Goal: Find specific page/section: Locate a particular part of the current website

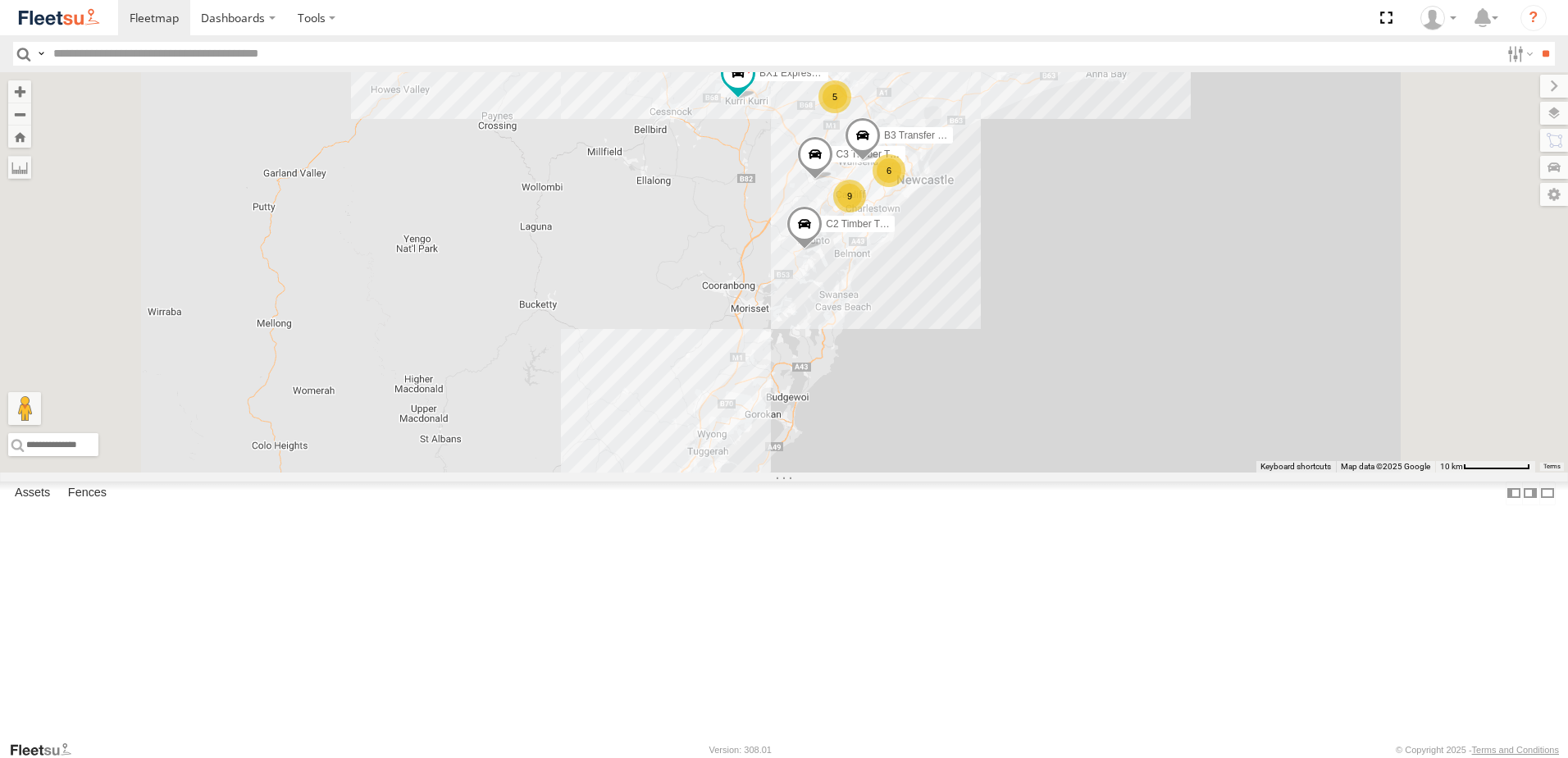
scroll to position [164, 0]
click at [0, 0] on div "L3 Plasterboard Truck" at bounding box center [0, 0] width 0 height 0
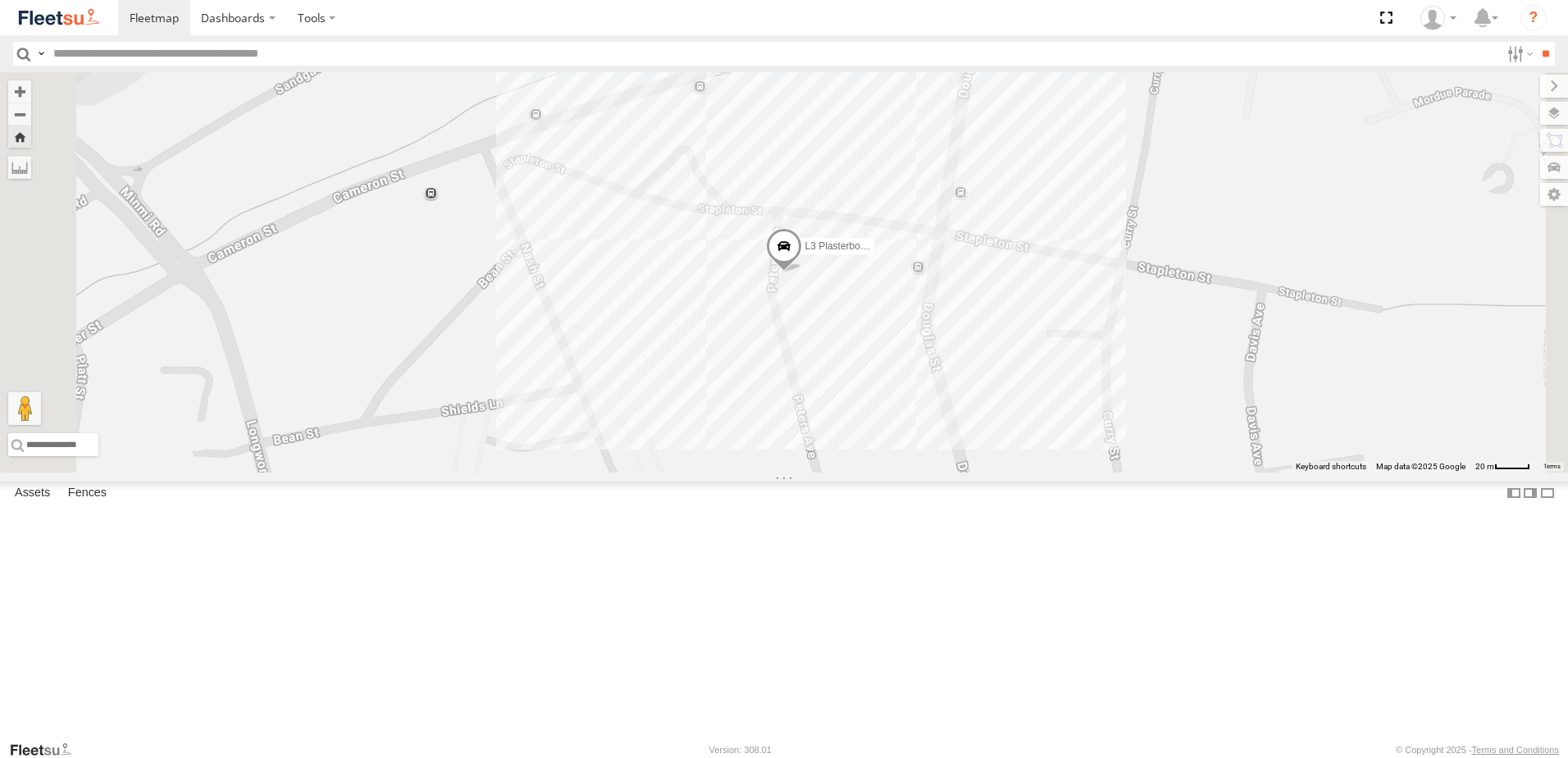
scroll to position [0, 0]
click at [0, 0] on div "LX1 Express Ute" at bounding box center [0, 0] width 0 height 0
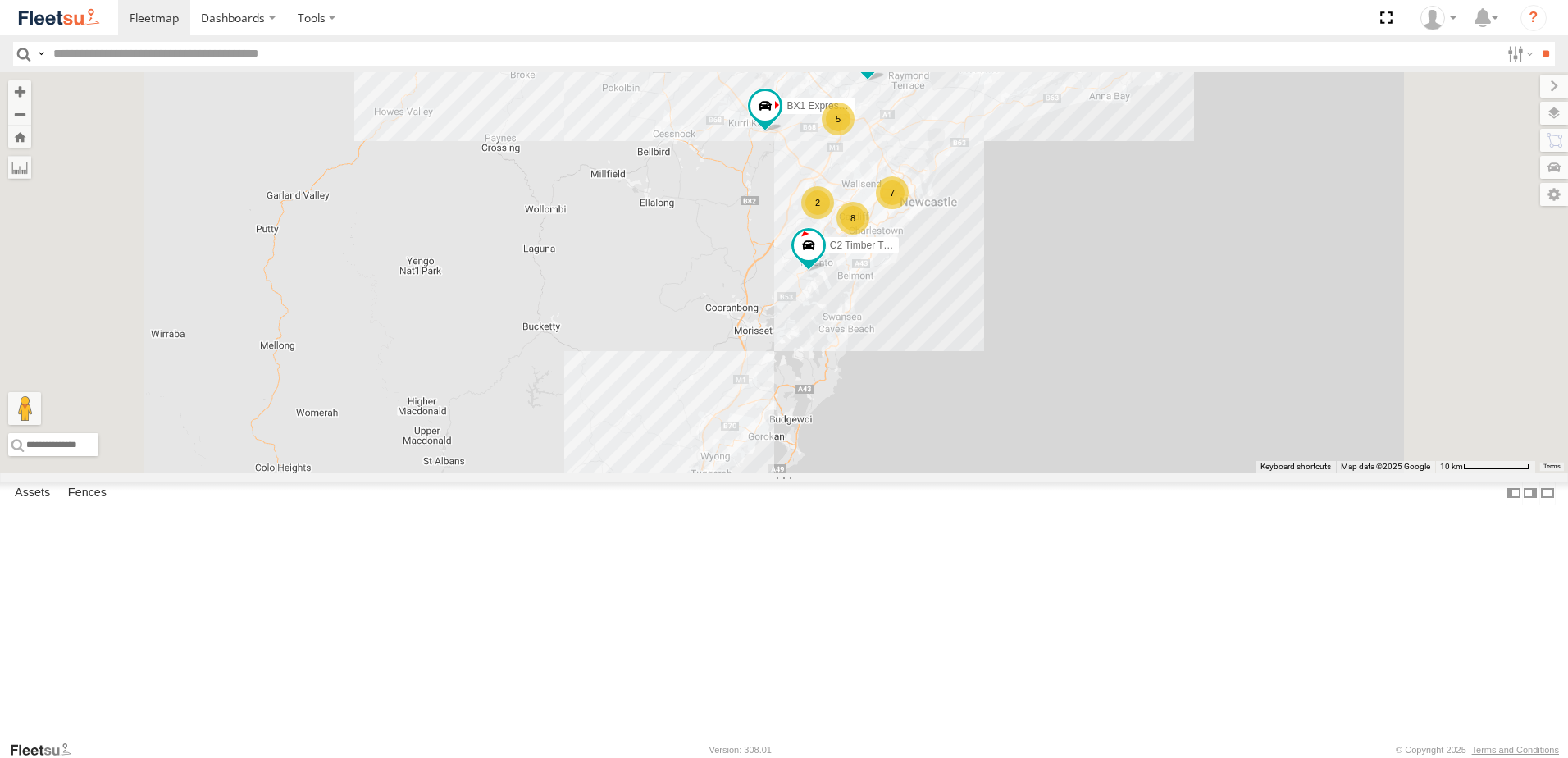
scroll to position [246, 0]
click at [0, 0] on div "L3 Plasterboard Truck" at bounding box center [0, 0] width 0 height 0
click at [0, 0] on div "LX1 Express Ute" at bounding box center [0, 0] width 0 height 0
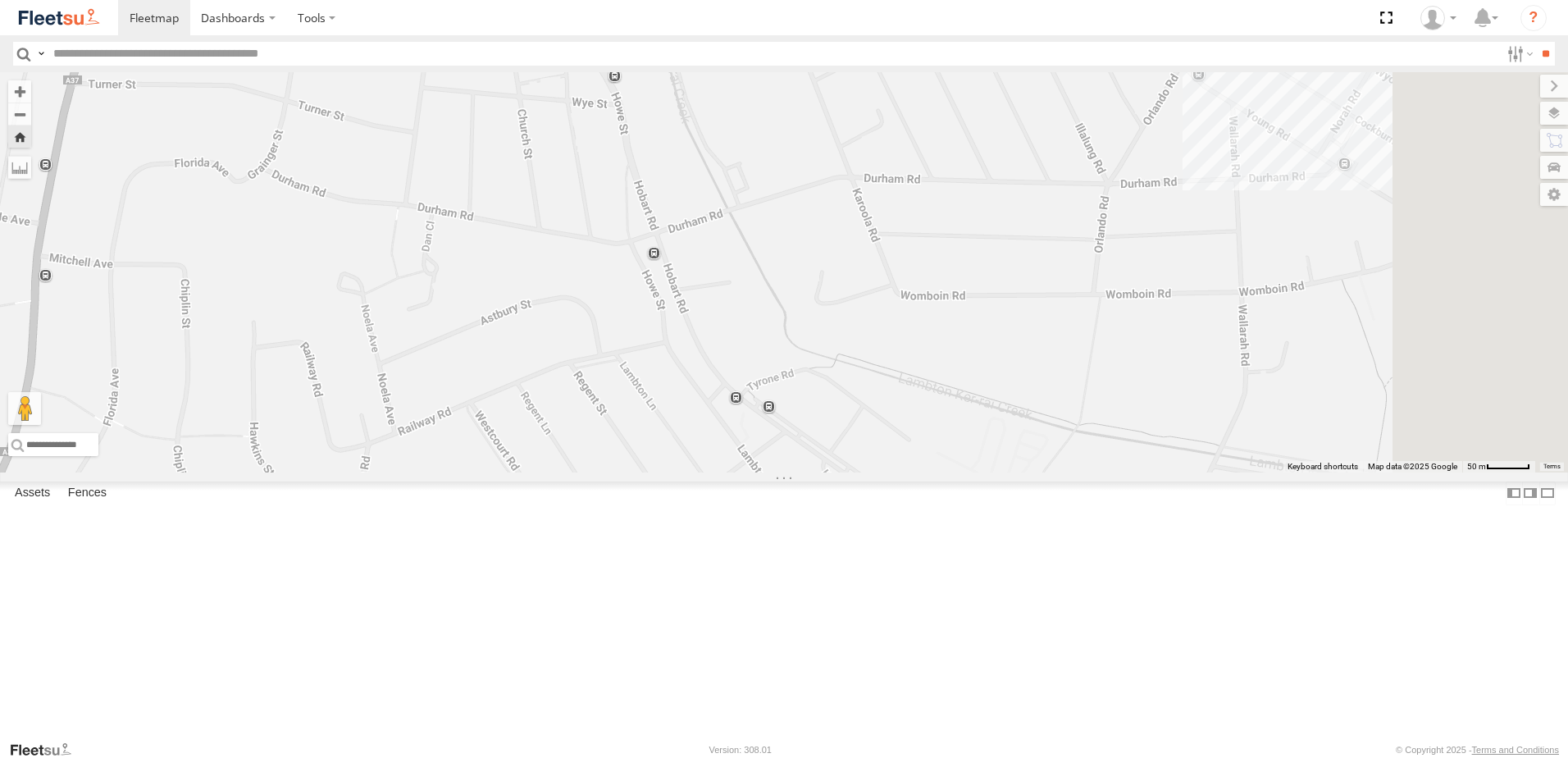
drag, startPoint x: 1107, startPoint y: 505, endPoint x: 756, endPoint y: 182, distance: 477.0
click at [756, 182] on div "LX1 Express Ute" at bounding box center [784, 272] width 1568 height 400
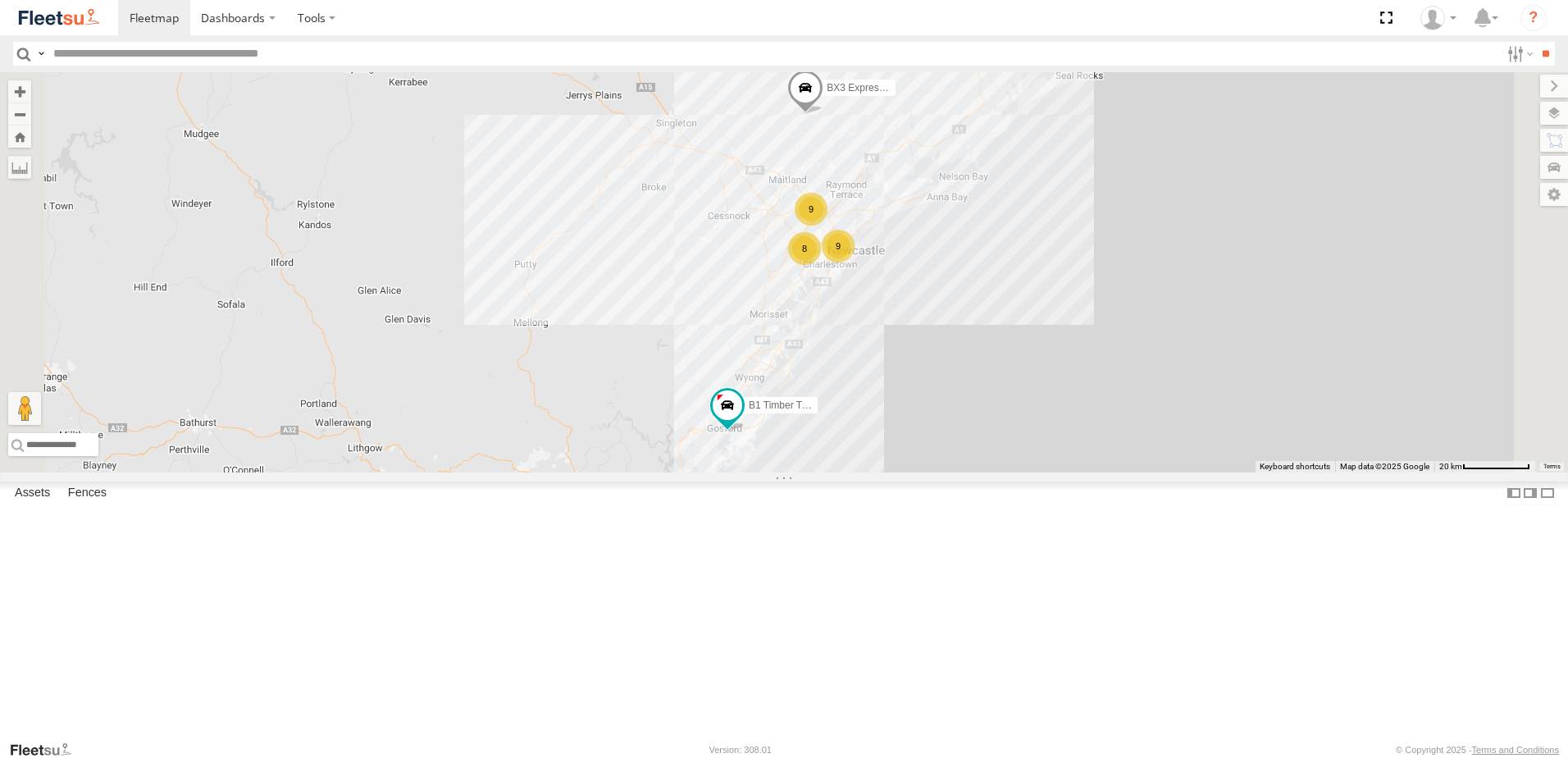
scroll to position [164, 0]
click at [0, 0] on div "L3 Plasterboard Truck" at bounding box center [0, 0] width 0 height 0
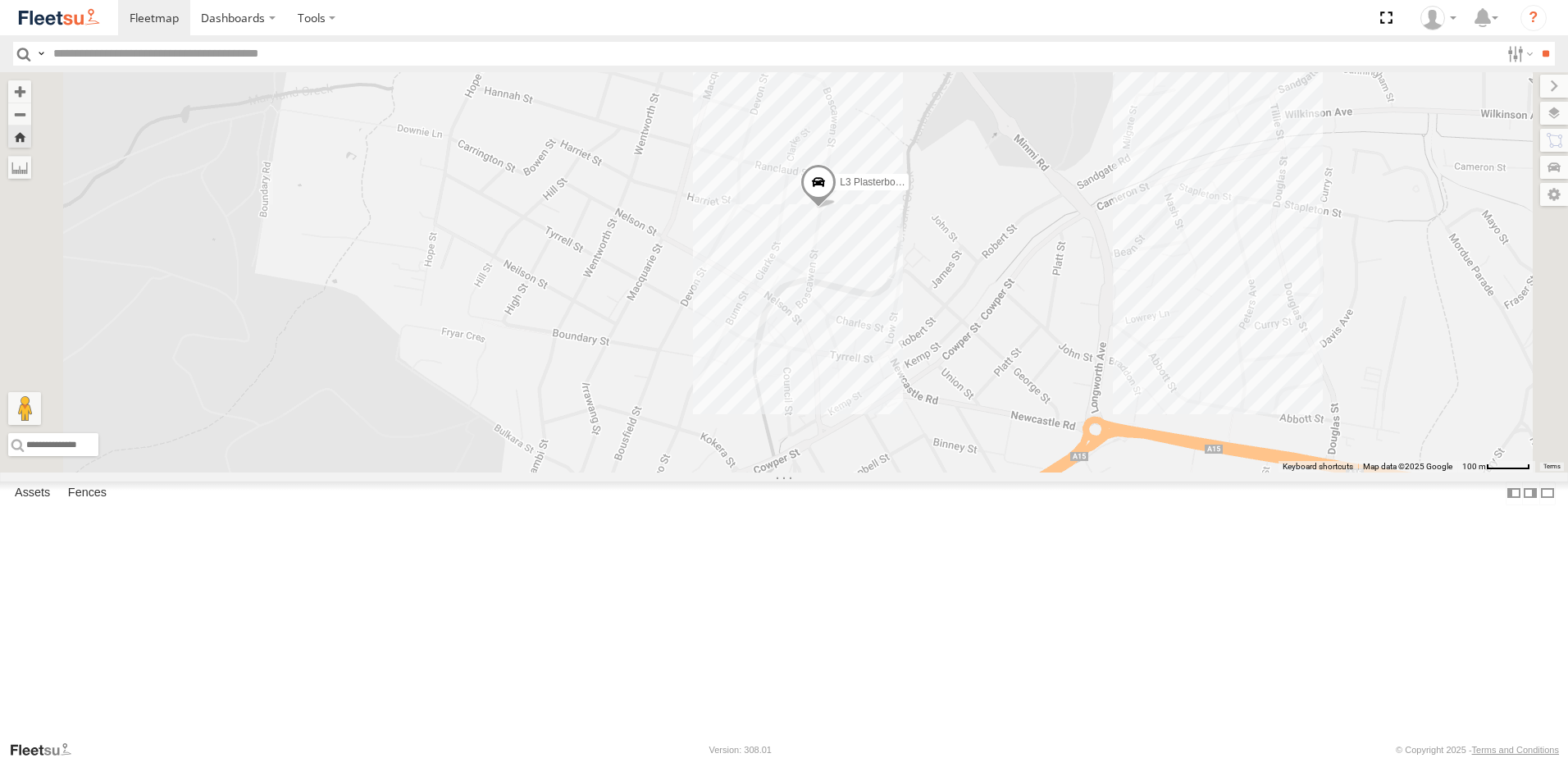
drag, startPoint x: 1092, startPoint y: 629, endPoint x: 1057, endPoint y: 433, distance: 199.1
click at [1057, 433] on div "L3 Plasterboard Truck" at bounding box center [784, 272] width 1568 height 400
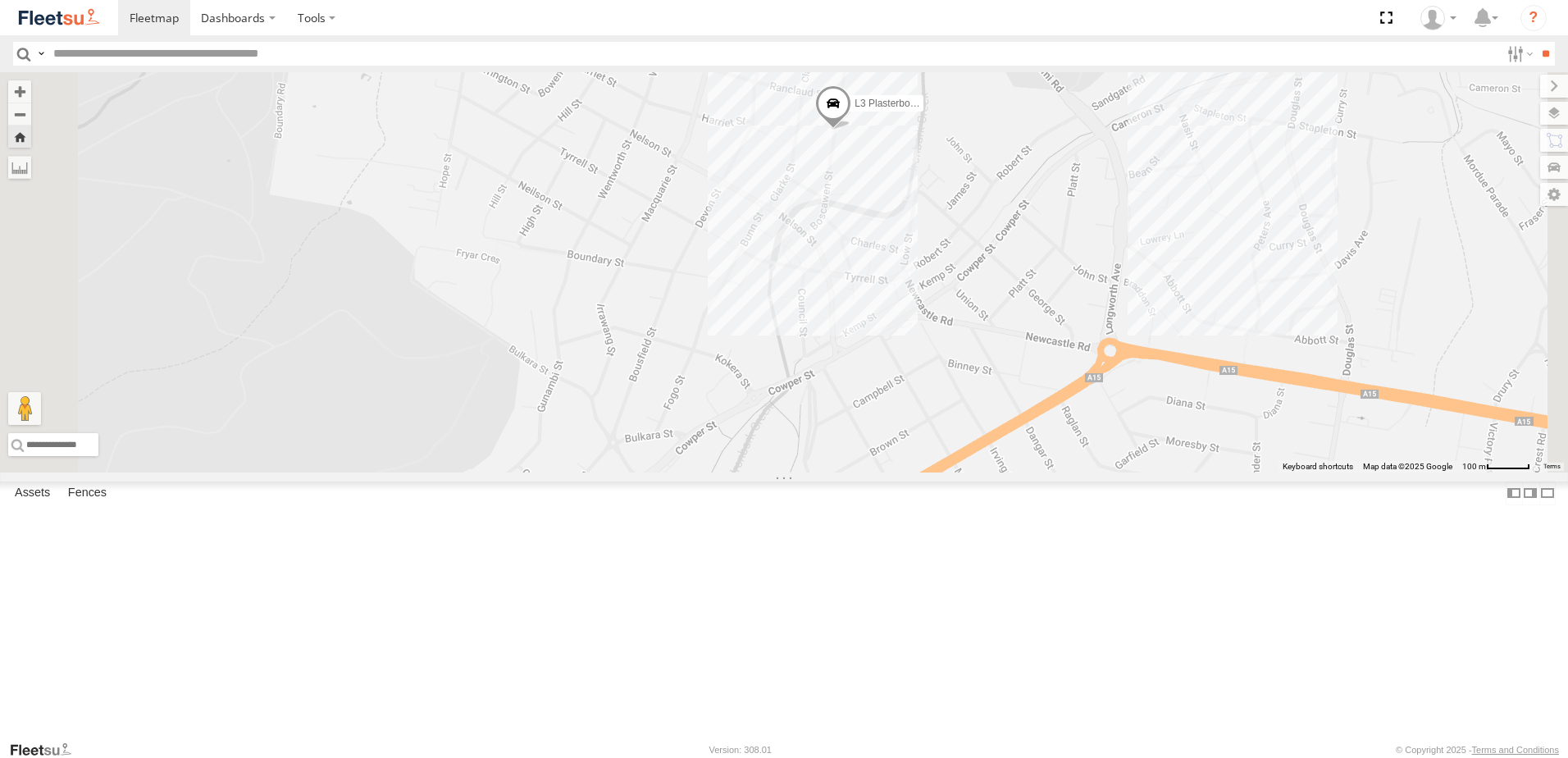
drag, startPoint x: 1219, startPoint y: 517, endPoint x: 1235, endPoint y: 434, distance: 84.5
click at [1235, 434] on div "L3 Plasterboard Truck" at bounding box center [784, 272] width 1568 height 400
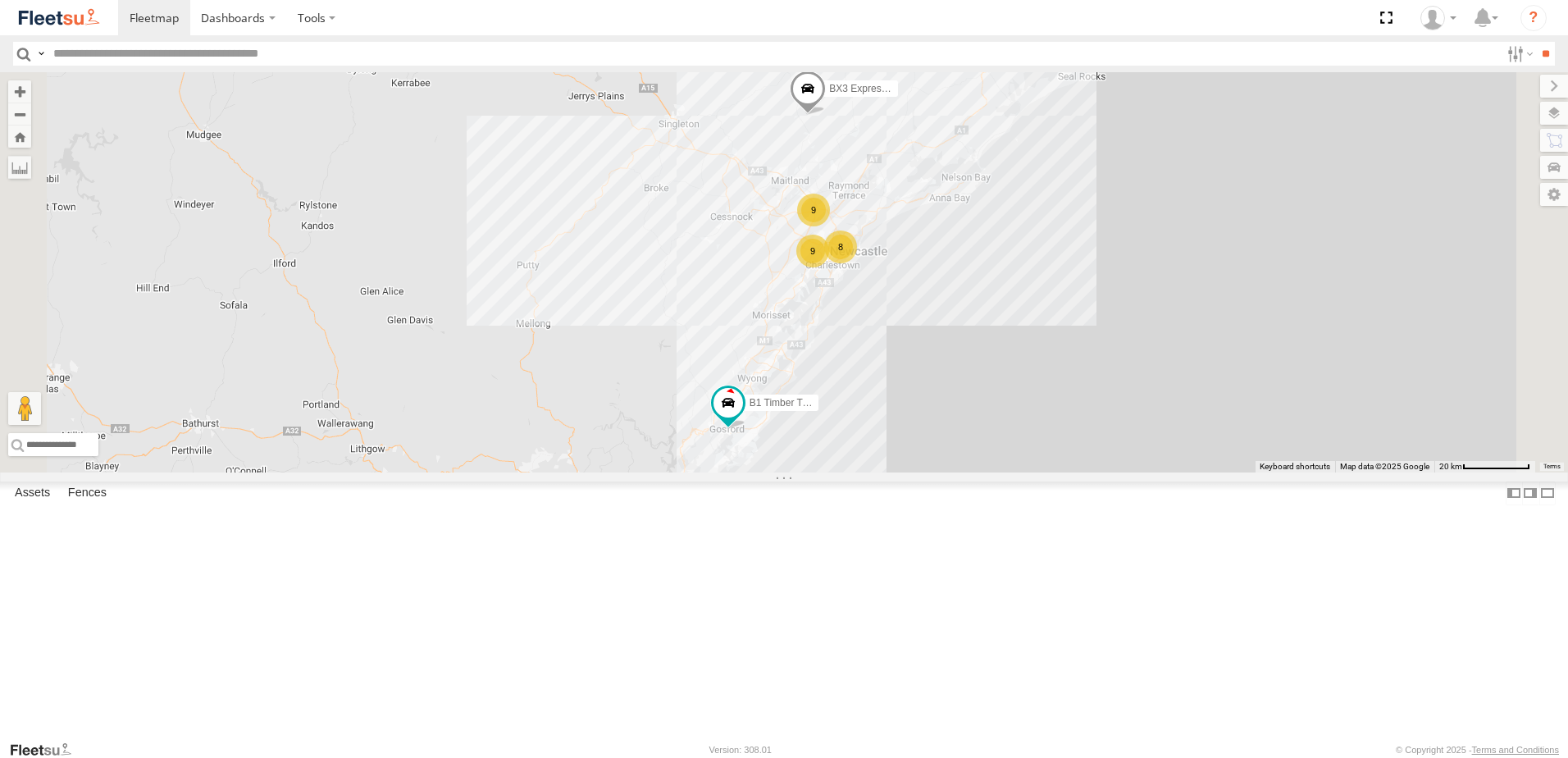
click at [0, 0] on div "L3 Plasterboard Truck" at bounding box center [0, 0] width 0 height 0
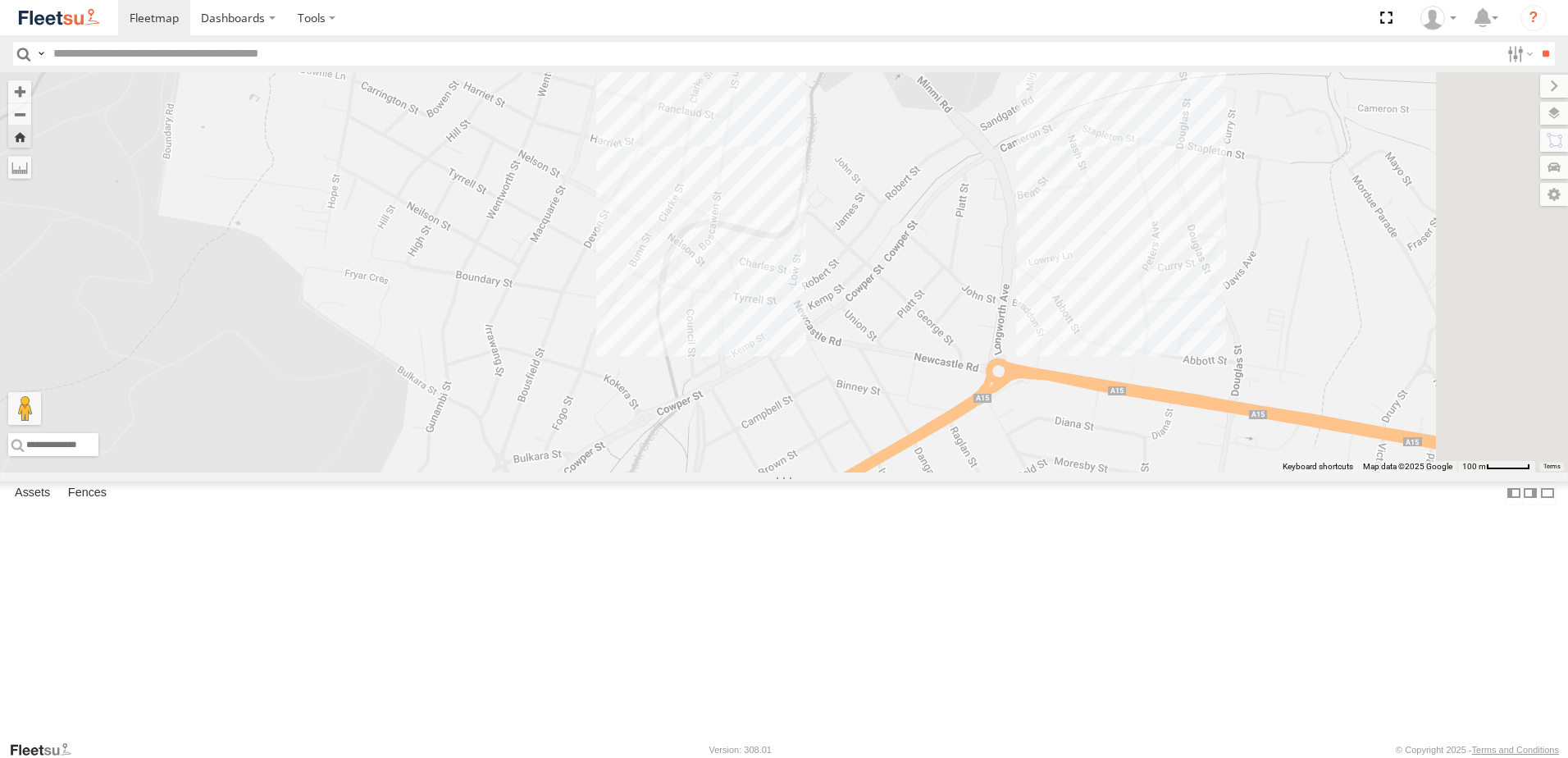
drag, startPoint x: 1027, startPoint y: 527, endPoint x: 914, endPoint y: 222, distance: 325.3
click at [914, 222] on div "L3 Plasterboard Truck" at bounding box center [784, 272] width 1568 height 400
